Goal: Contribute content: Add original content to the website for others to see

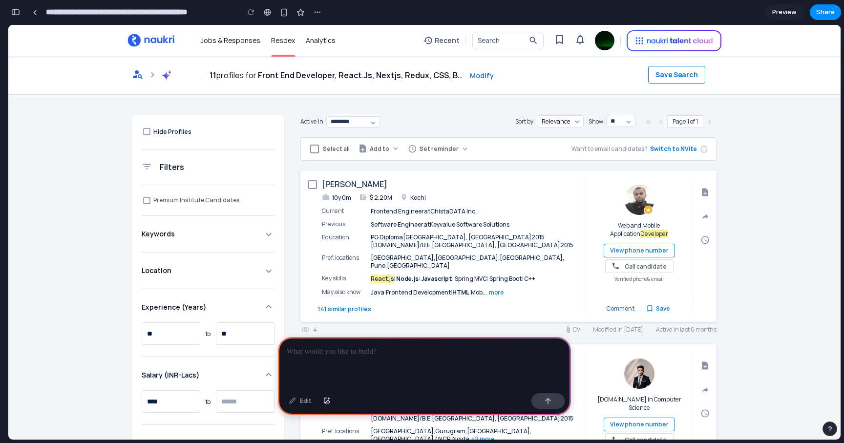
click at [337, 354] on p at bounding box center [424, 352] width 275 height 12
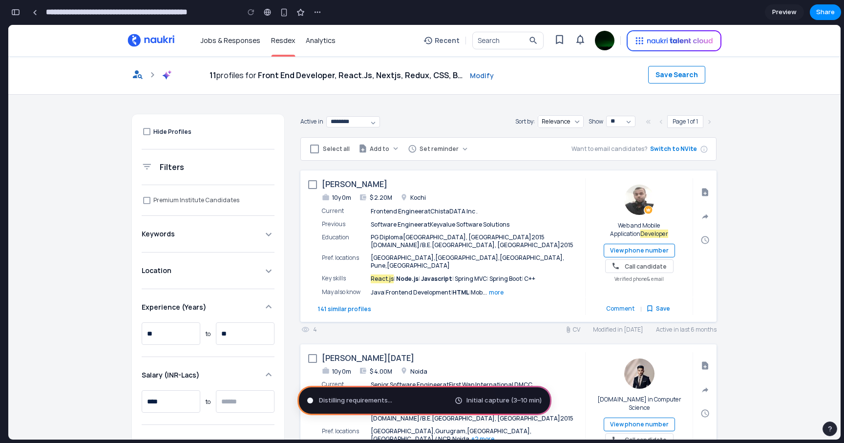
click at [353, 398] on span "Distilling requirements ..." at bounding box center [355, 400] width 73 height 10
